Goal: Task Accomplishment & Management: Use online tool/utility

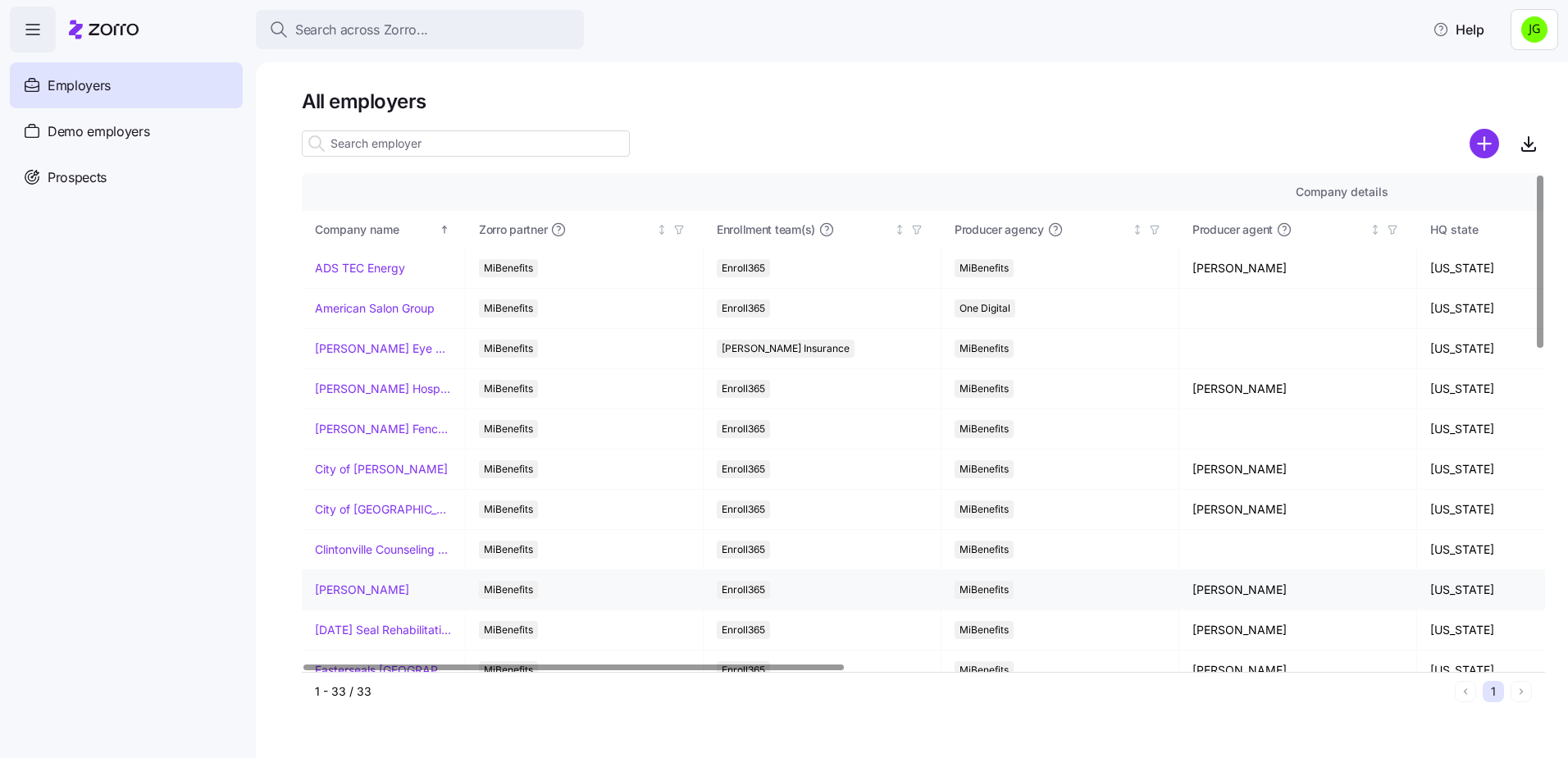
click at [372, 588] on link "[PERSON_NAME]" at bounding box center [362, 590] width 95 height 17
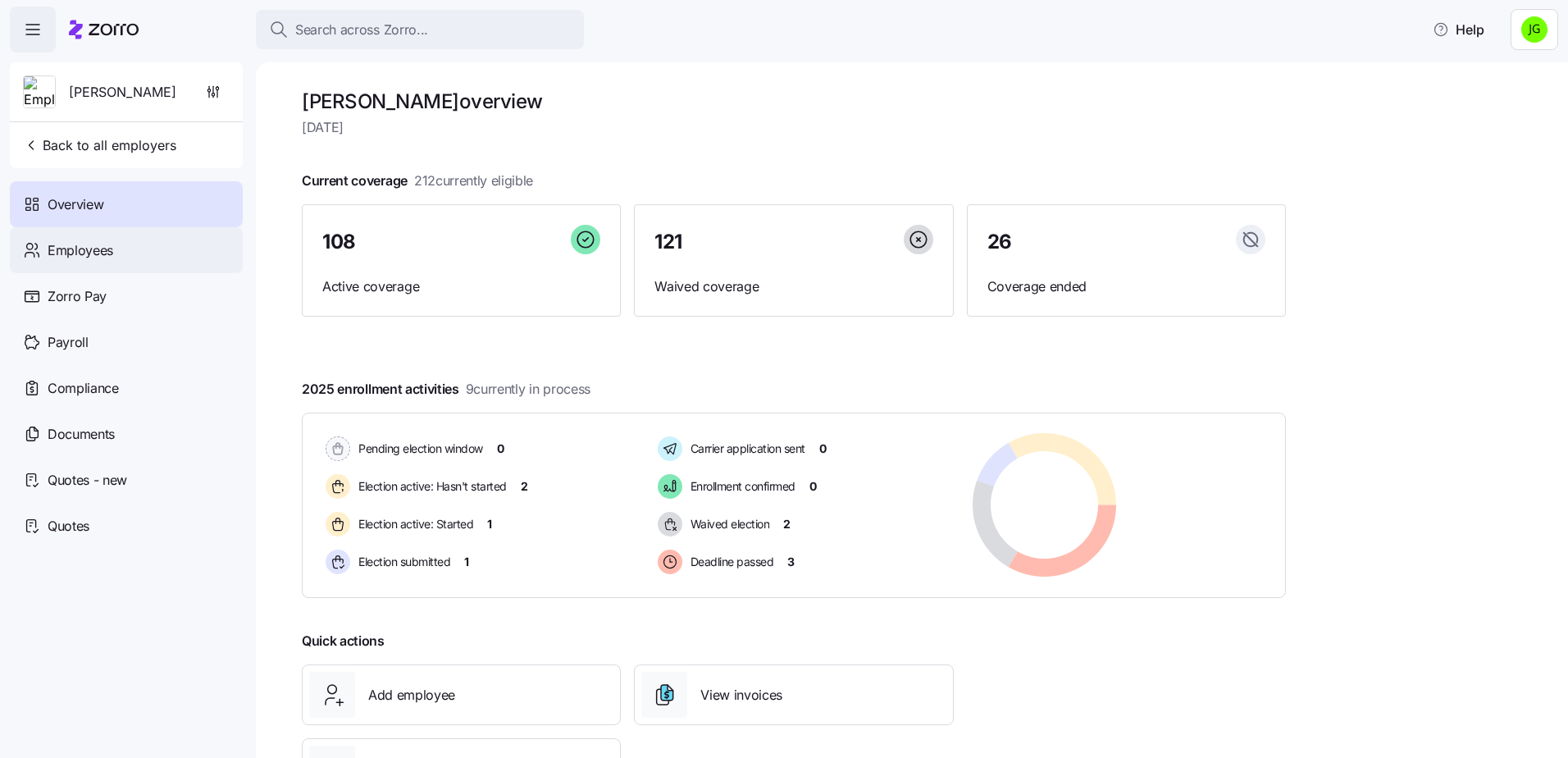
click at [131, 248] on div "Employees" at bounding box center [126, 251] width 233 height 46
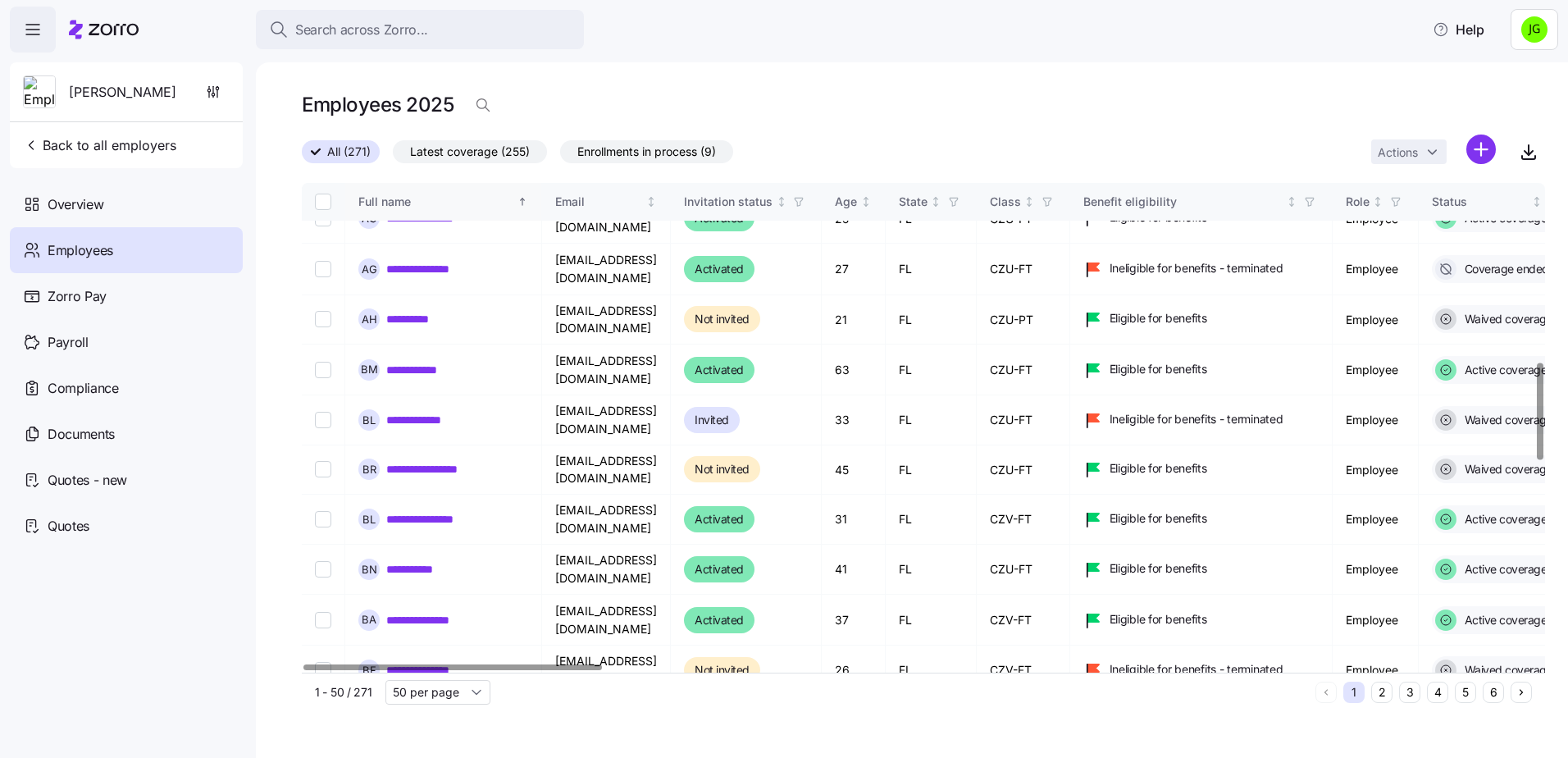
scroll to position [1395, 0]
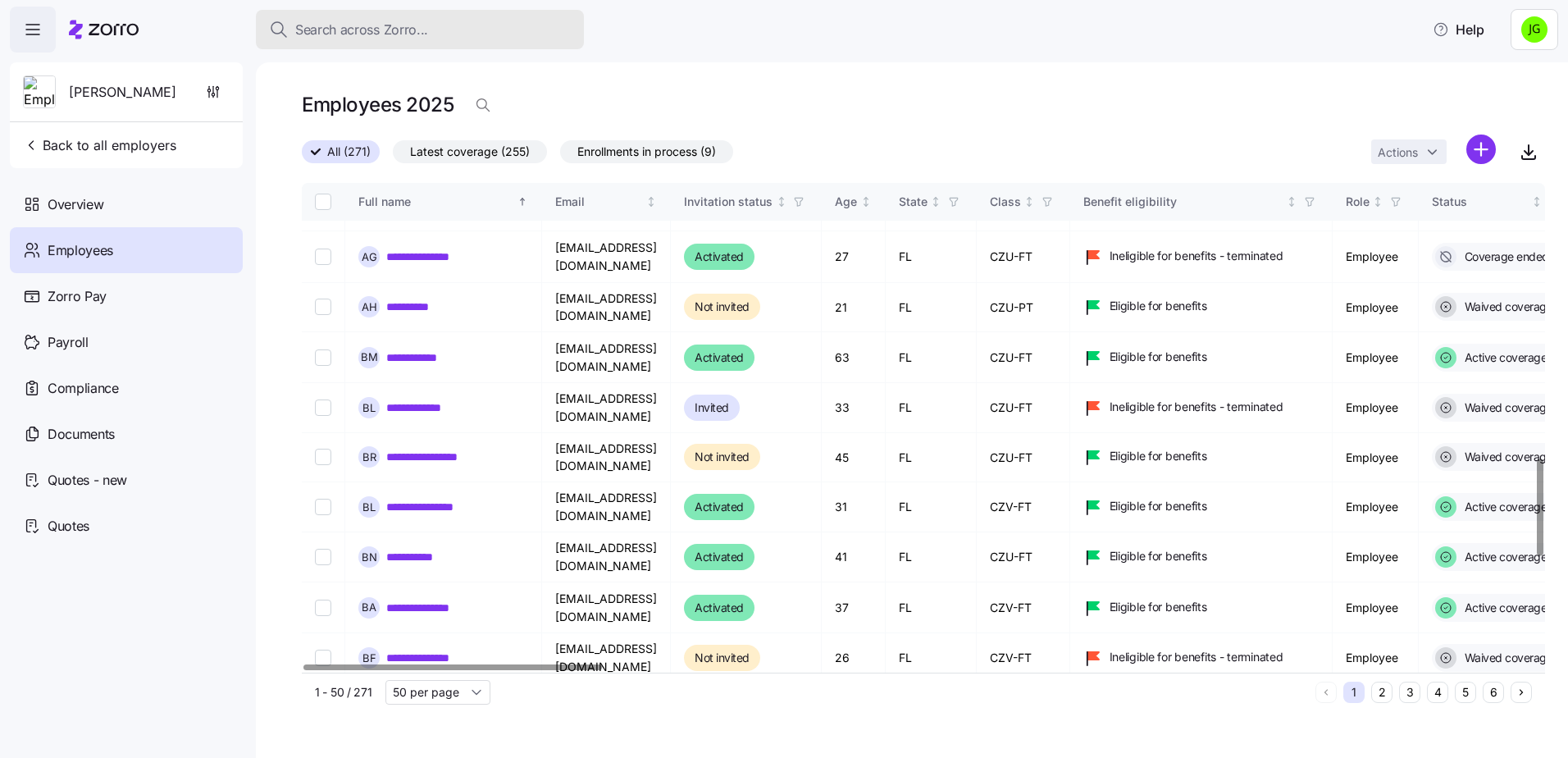
click at [449, 27] on div "Search across Zorro..." at bounding box center [420, 29] width 302 height 20
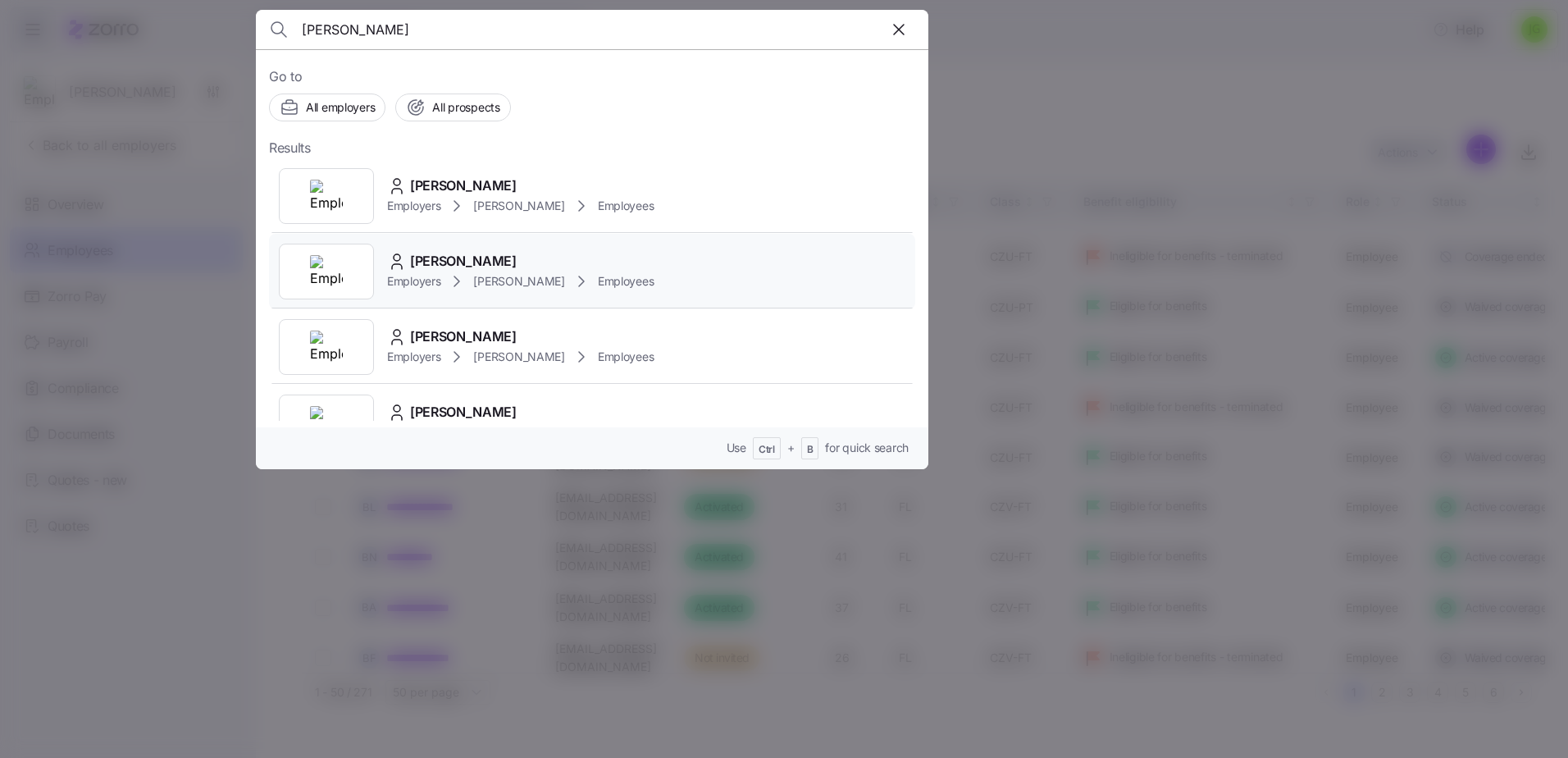
type input "[PERSON_NAME]"
click at [451, 267] on span "[PERSON_NAME]" at bounding box center [463, 260] width 106 height 20
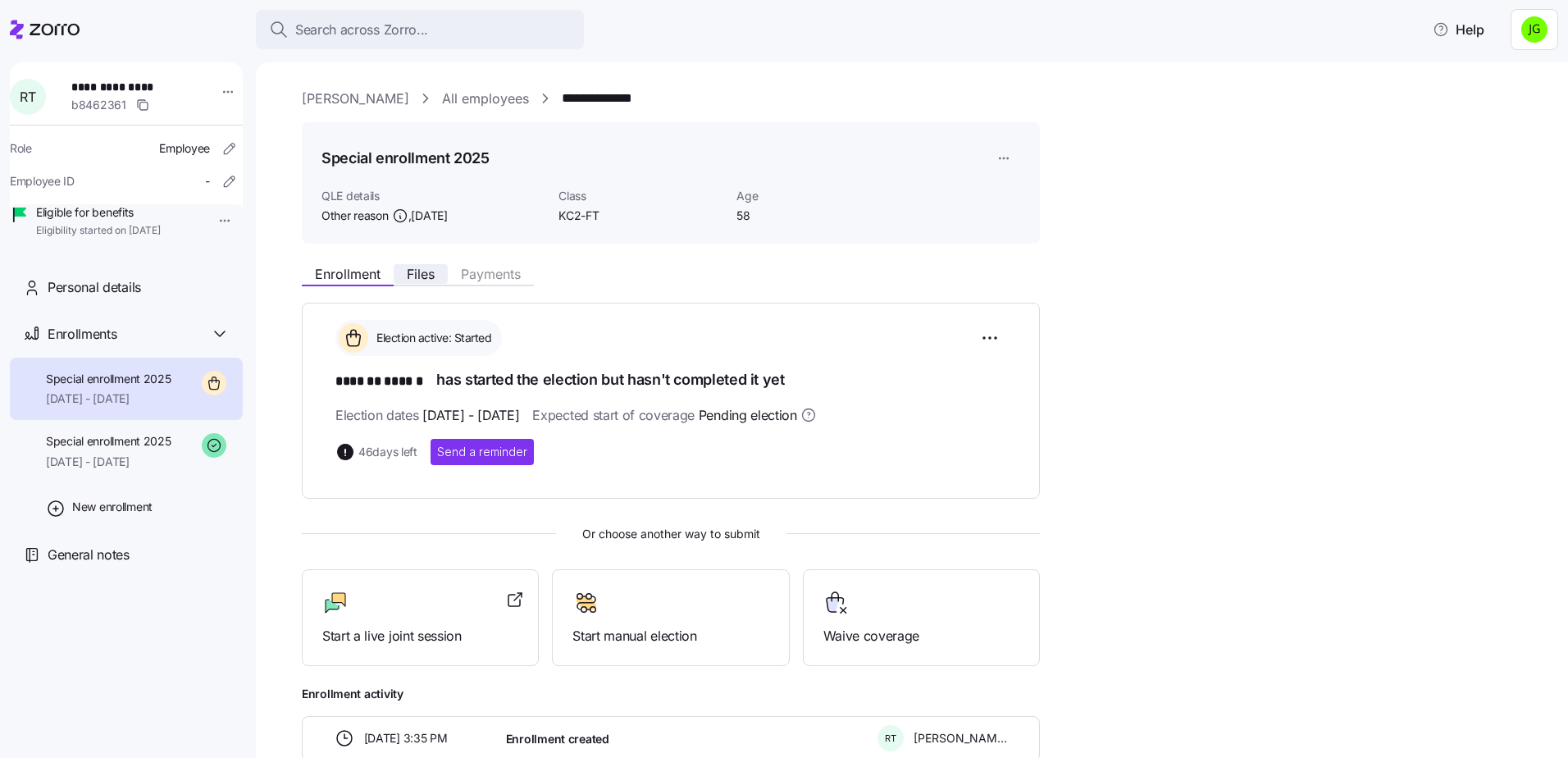
click at [428, 274] on span "Files" at bounding box center [420, 274] width 27 height 13
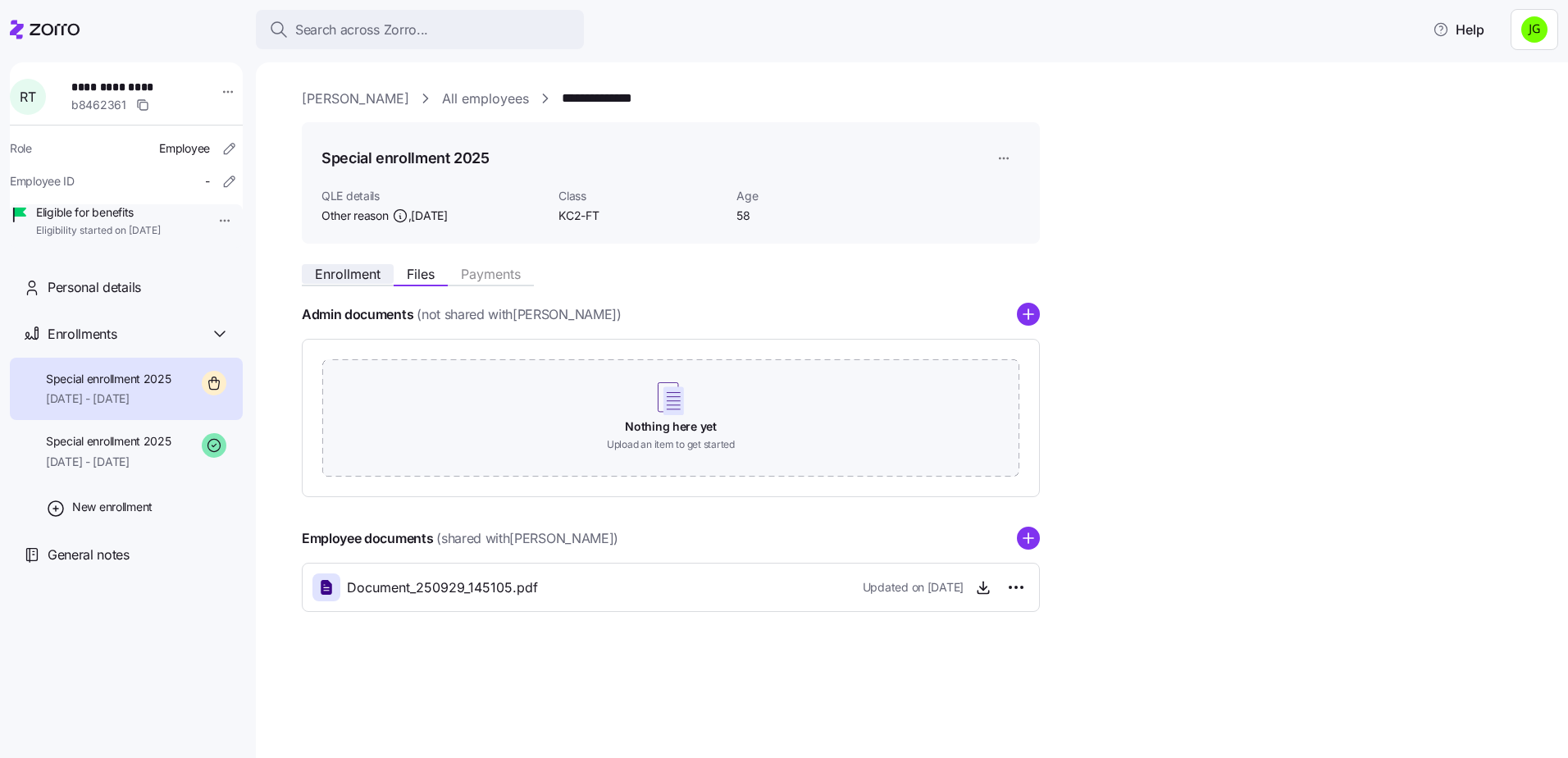
click at [372, 273] on span "Enrollment" at bounding box center [348, 274] width 66 height 13
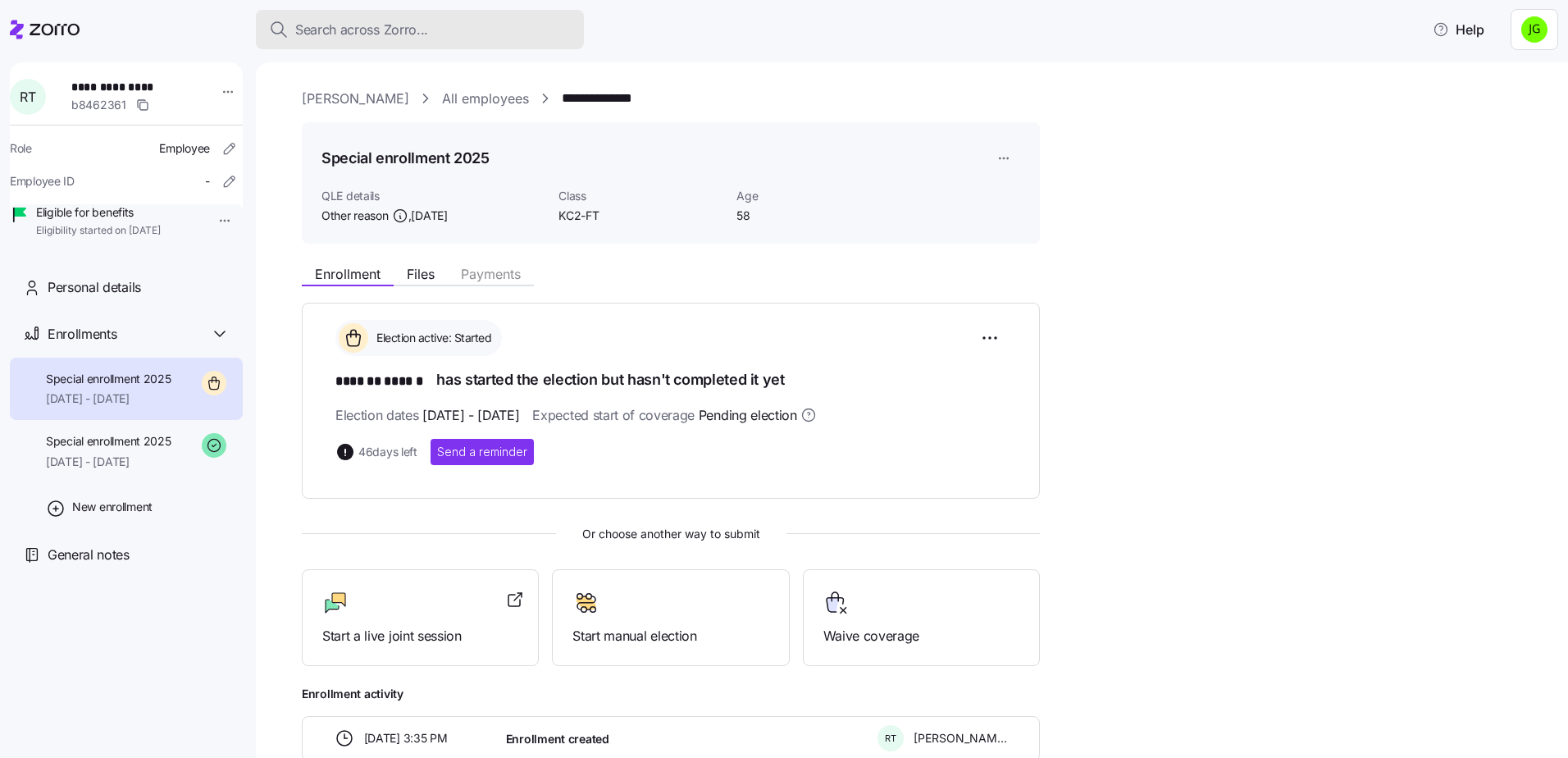
click at [349, 34] on span "Search across Zorro..." at bounding box center [361, 29] width 133 height 20
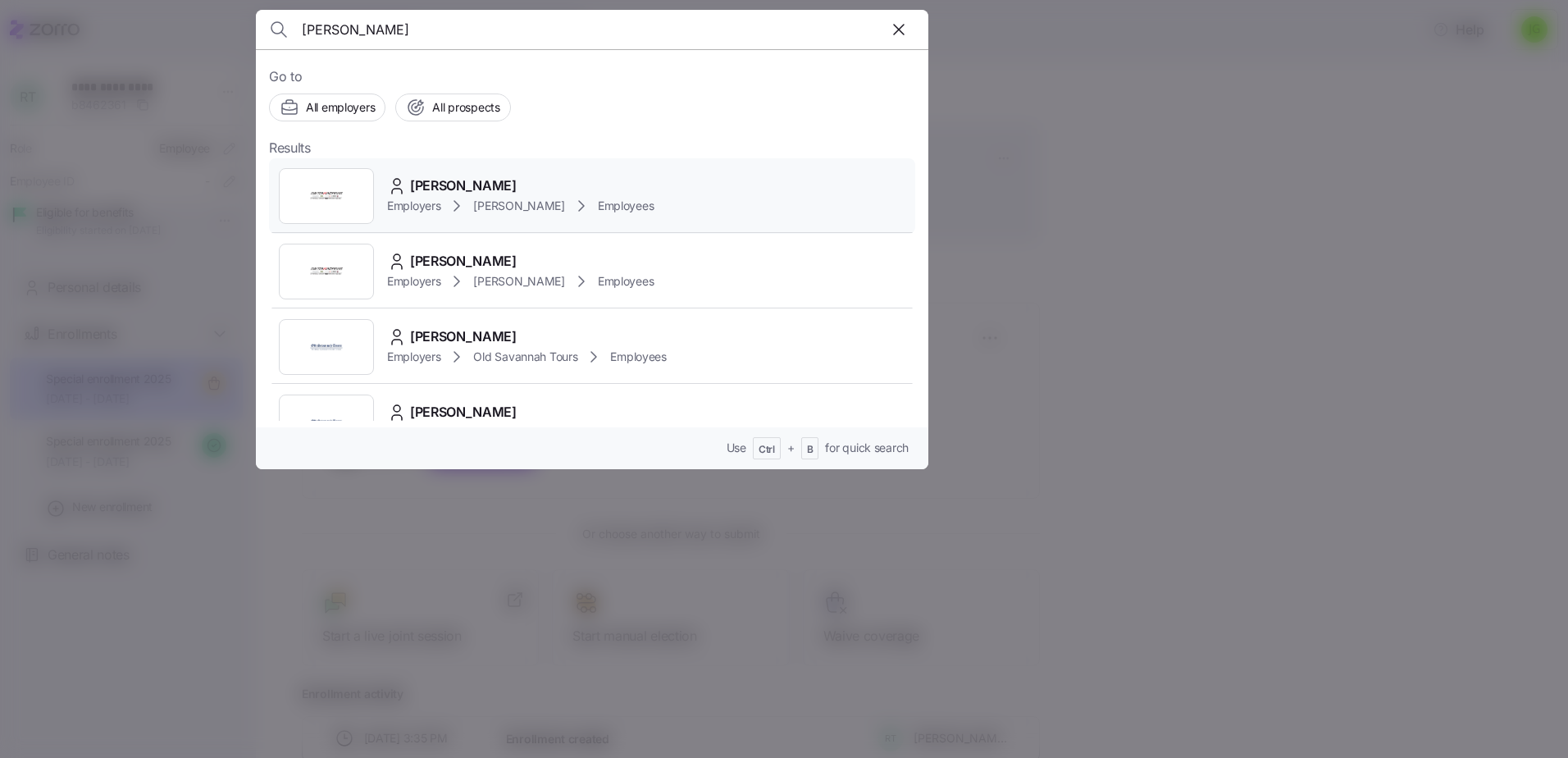
type input "[PERSON_NAME]"
click at [473, 203] on div "Employers [PERSON_NAME] Employees" at bounding box center [520, 205] width 266 height 19
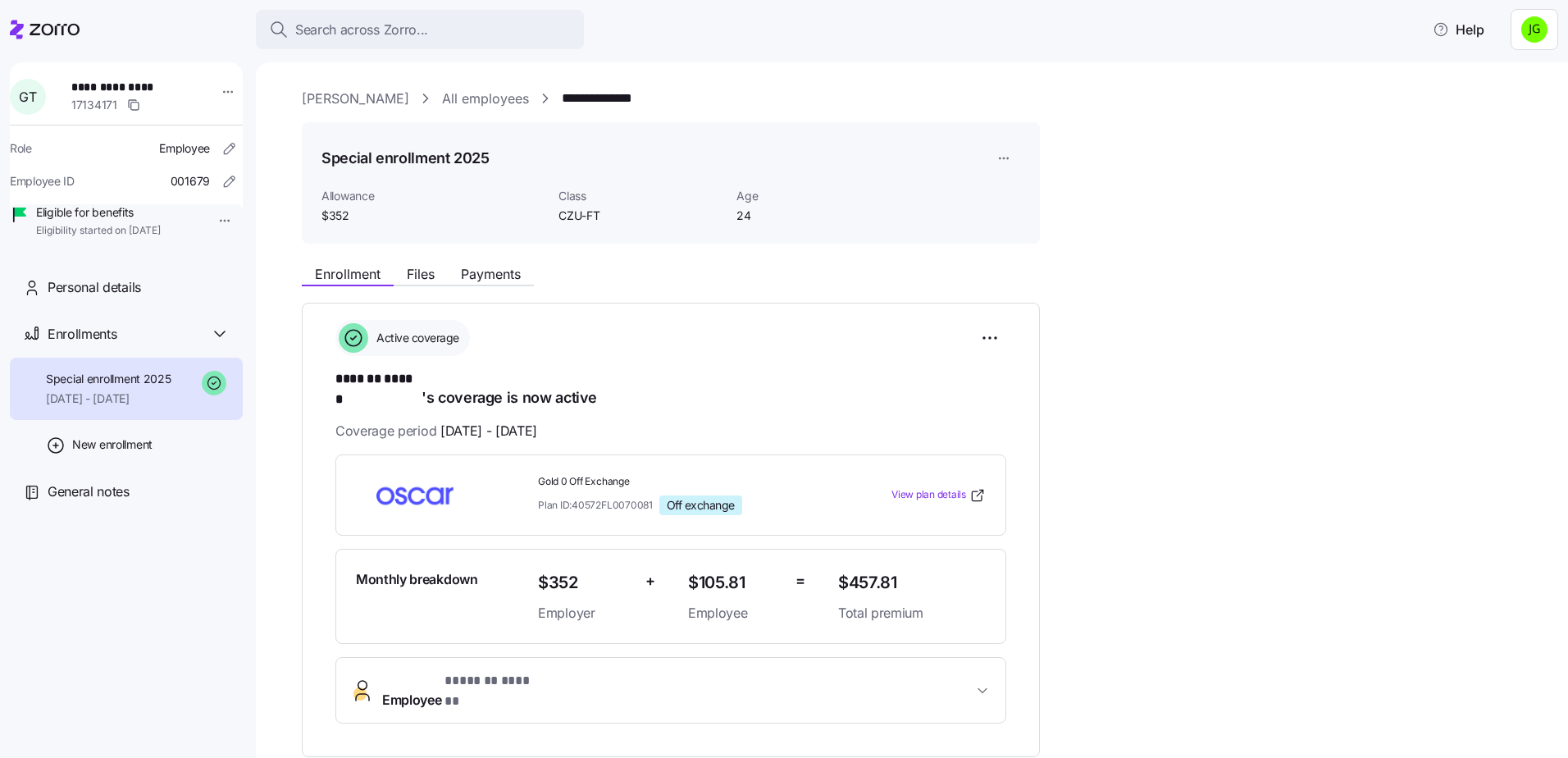
click at [1327, 251] on div "**********" at bounding box center [923, 620] width 1243 height 1063
click at [1209, 521] on div "**********" at bounding box center [923, 664] width 1243 height 815
click at [298, 26] on span "Search across Zorro..." at bounding box center [361, 29] width 133 height 20
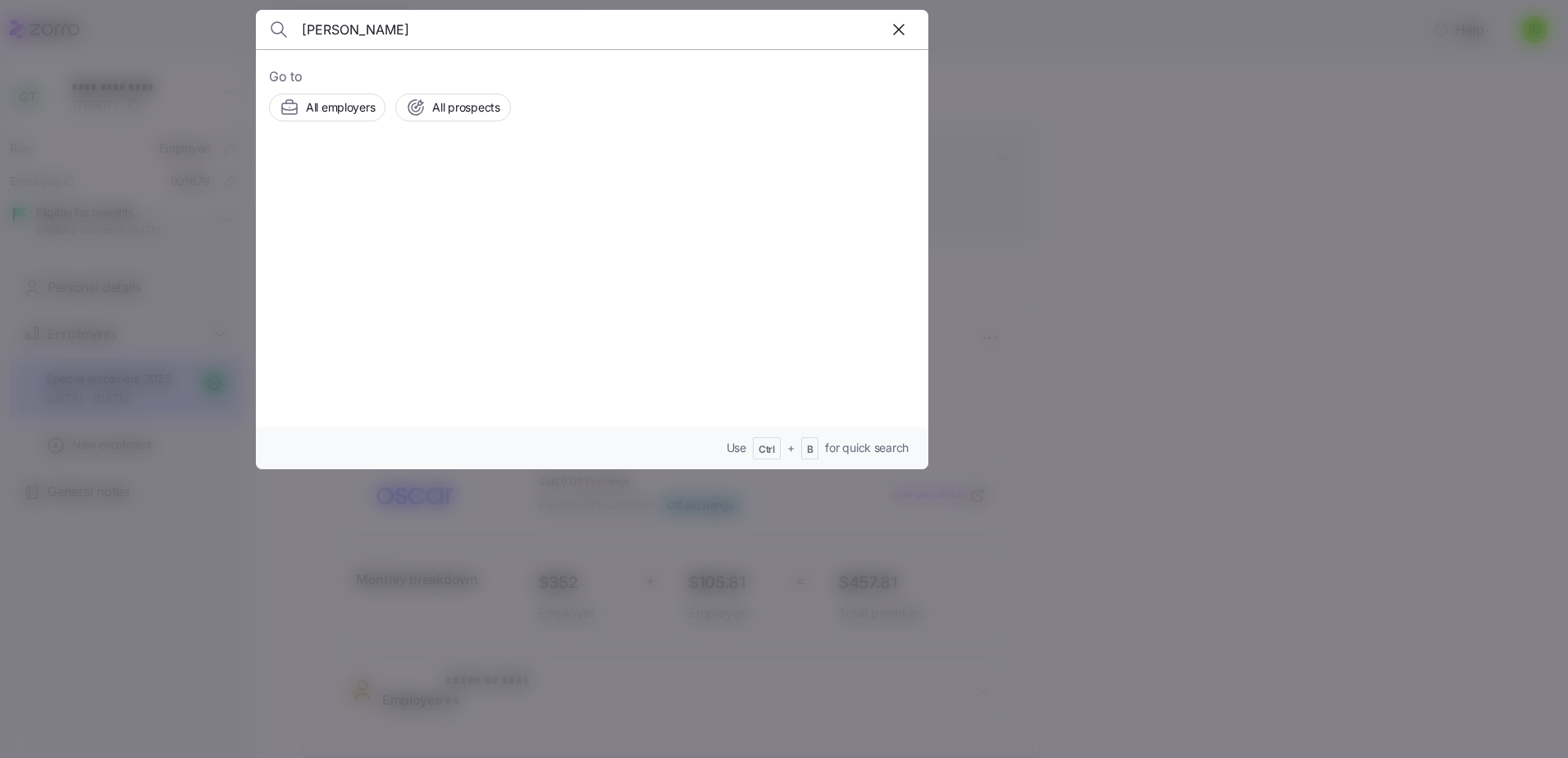
type input "[PERSON_NAME]"
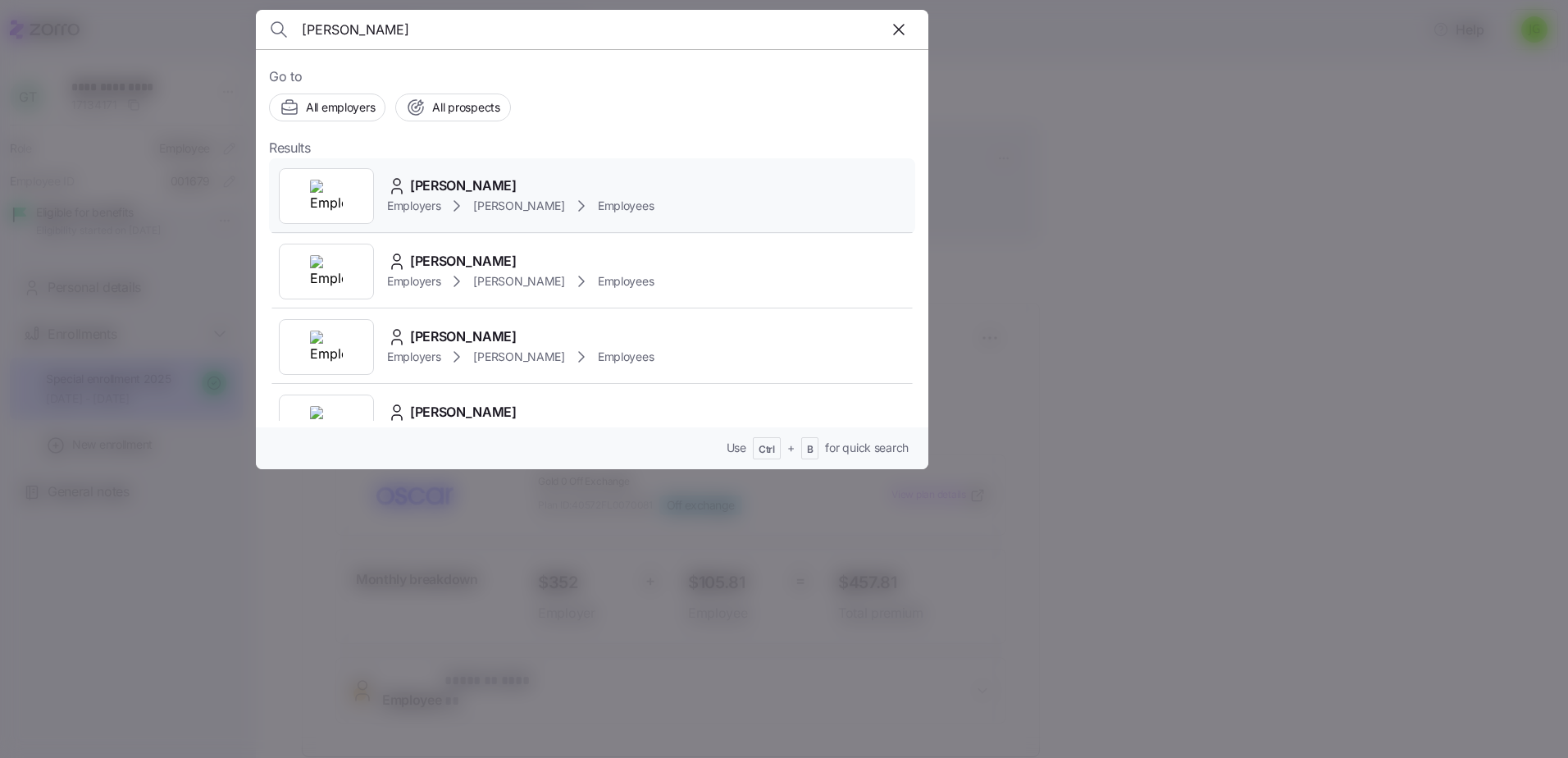
click at [542, 186] on div "[PERSON_NAME]" at bounding box center [520, 185] width 266 height 20
